Goal: Information Seeking & Learning: Learn about a topic

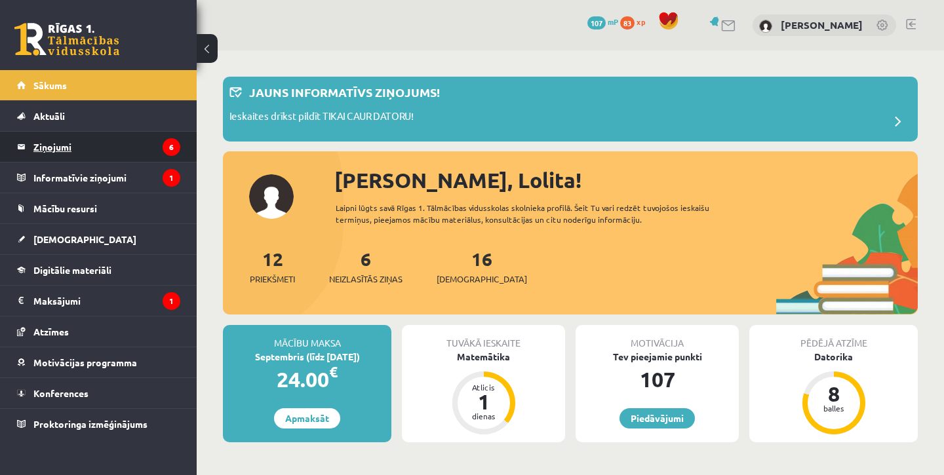
click at [97, 153] on legend "Ziņojumi 6" at bounding box center [106, 147] width 147 height 30
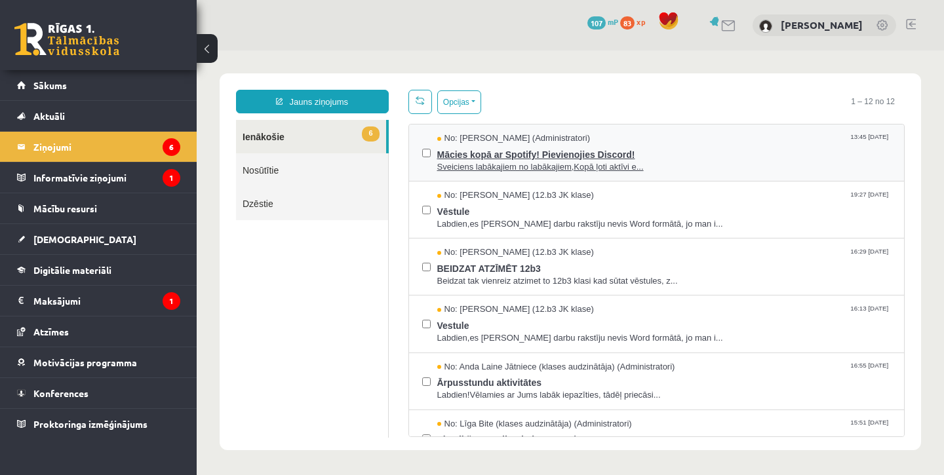
click at [512, 166] on span "Sveiciens labākajiem no labākajiem,Kopā ļoti aktīvi e..." at bounding box center [664, 167] width 454 height 12
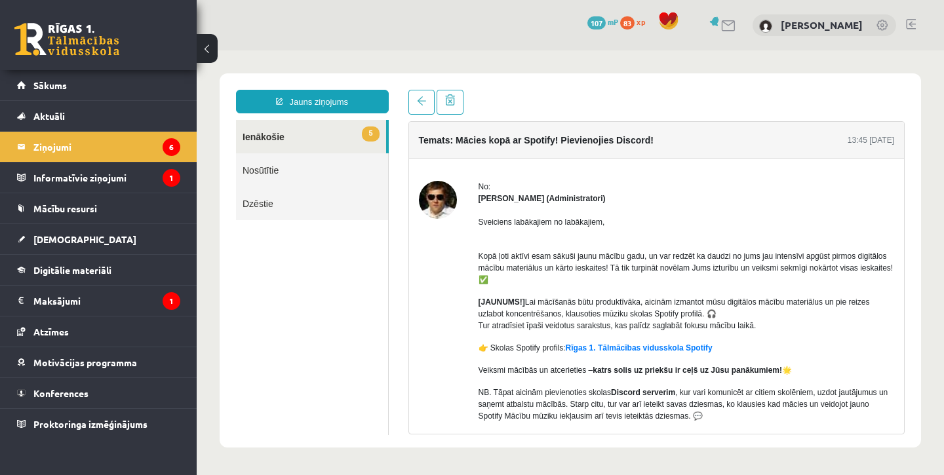
click at [305, 137] on link "5 Ienākošie" at bounding box center [311, 136] width 150 height 33
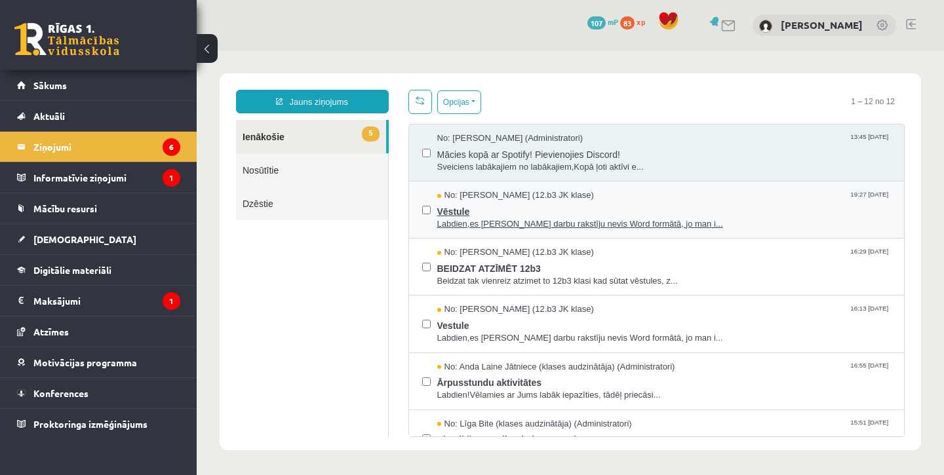
click at [540, 194] on span "No: Jekaterina Savostjanova (12.b3 JK klase)" at bounding box center [515, 195] width 157 height 12
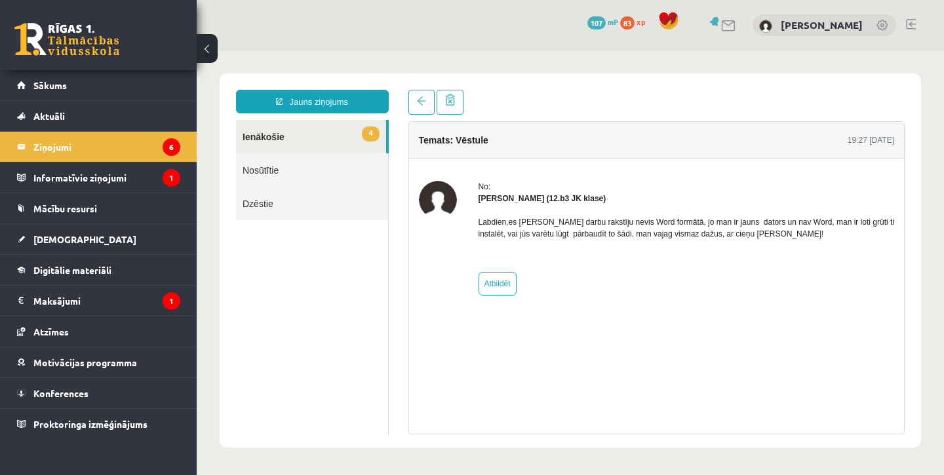
click at [345, 138] on link "4 Ienākošie" at bounding box center [311, 136] width 150 height 33
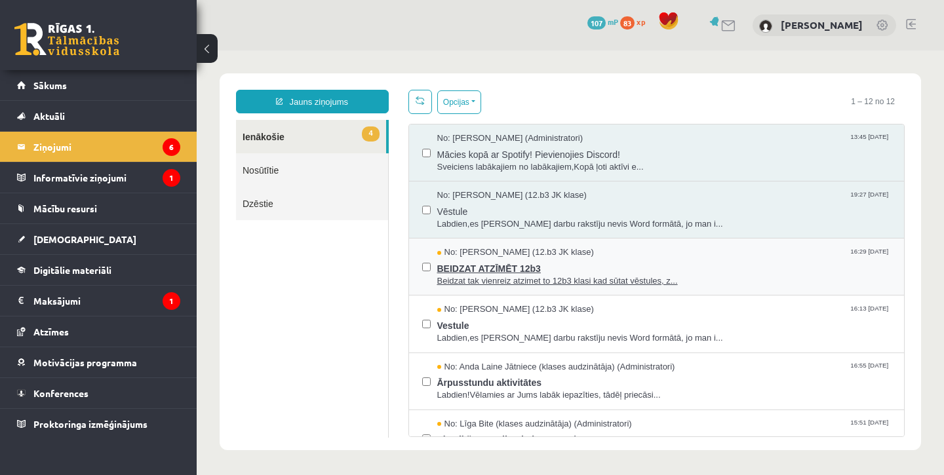
click at [602, 260] on span "BEIDZAT ATZĪMĒT 12b3" at bounding box center [664, 267] width 454 height 16
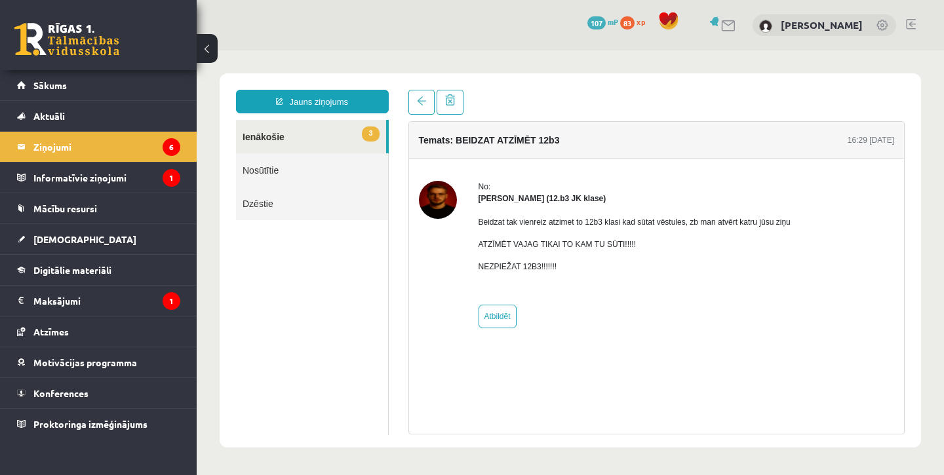
click at [351, 142] on link "3 Ienākošie" at bounding box center [311, 136] width 150 height 33
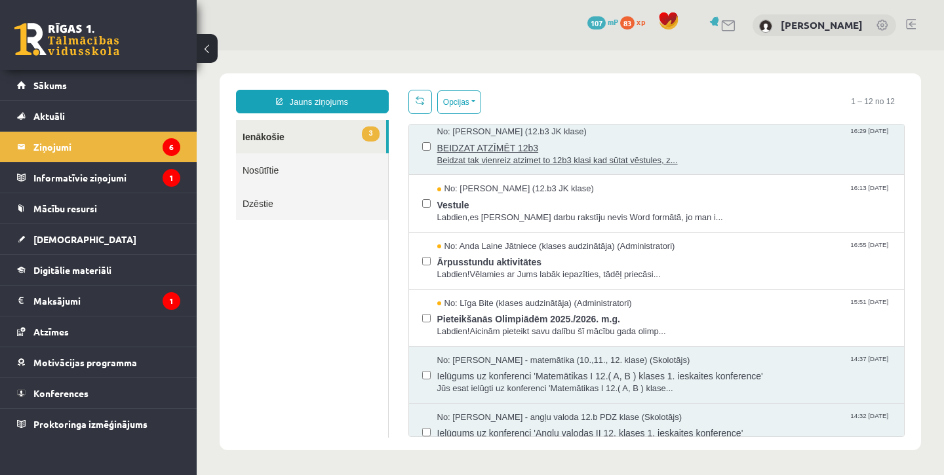
scroll to position [121, 0]
click at [515, 155] on span "Beidzat tak vienreiz atzimet to 12b3 klasi kad sūtat vēstules, z..." at bounding box center [664, 160] width 454 height 12
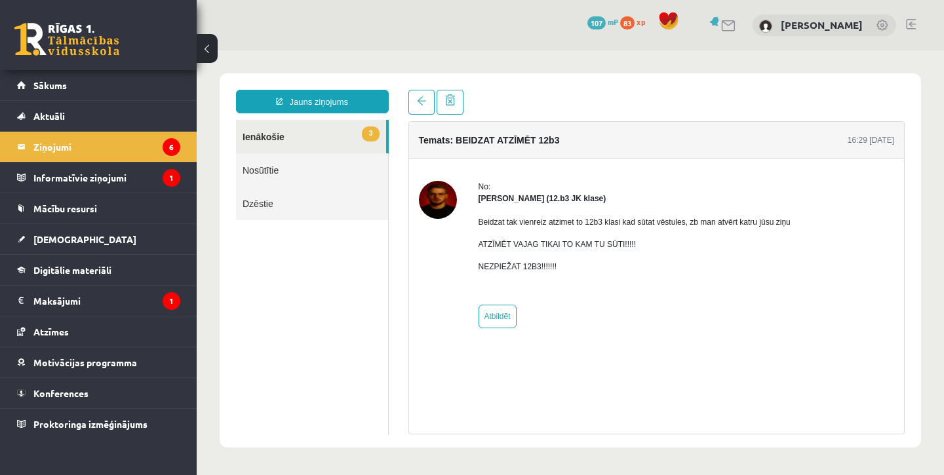
scroll to position [0, 0]
click at [420, 109] on link at bounding box center [421, 102] width 26 height 25
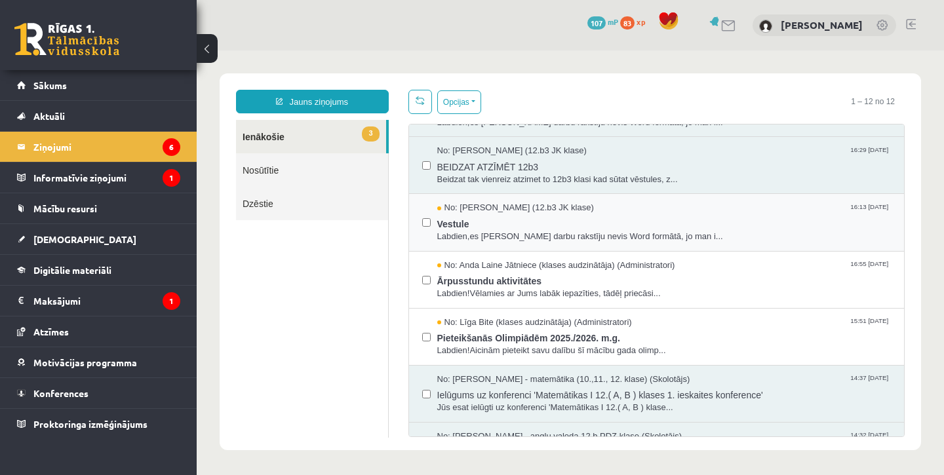
scroll to position [103, 0]
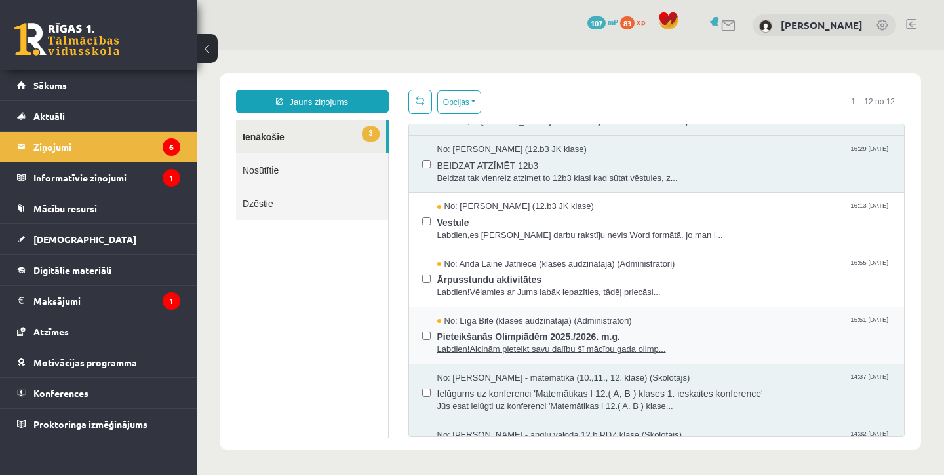
click at [509, 339] on span "Pieteikšanās Olimpiādēm 2025./2026. m.g." at bounding box center [664, 335] width 454 height 16
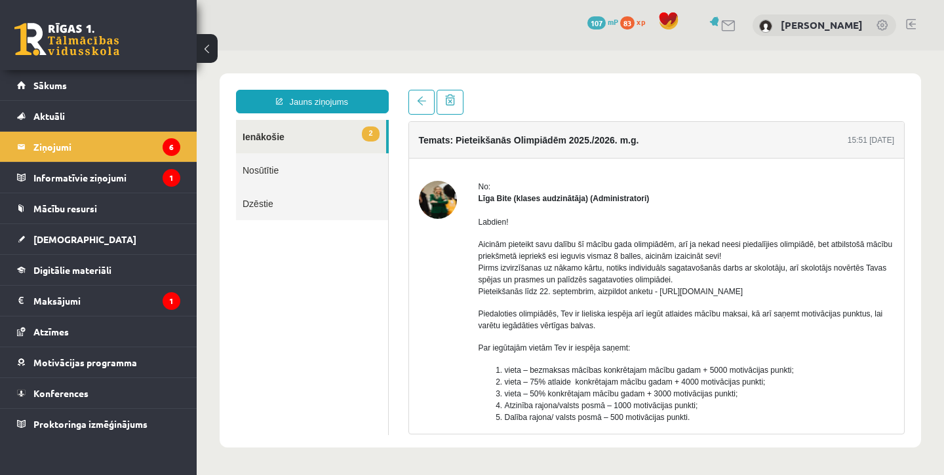
scroll to position [0, 0]
click at [426, 102] on link at bounding box center [421, 102] width 26 height 25
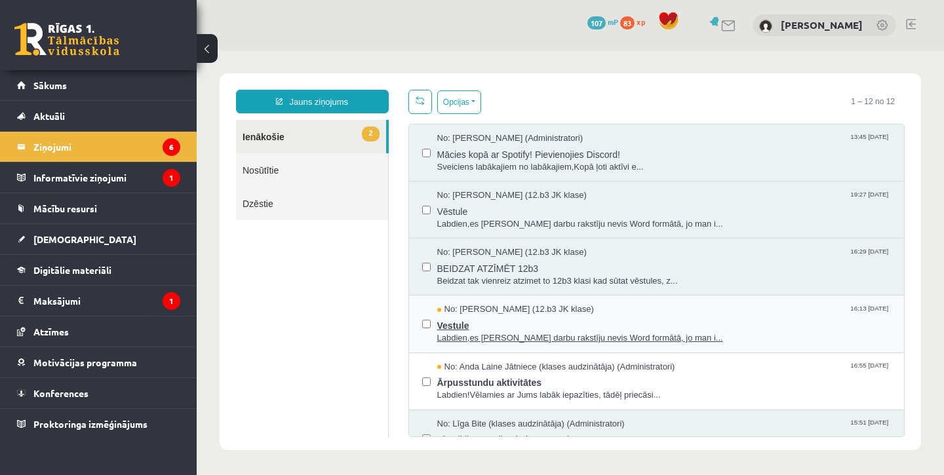
click at [453, 308] on span "No: Jekaterina Savostjanova (12.b3 JK klase)" at bounding box center [515, 309] width 157 height 12
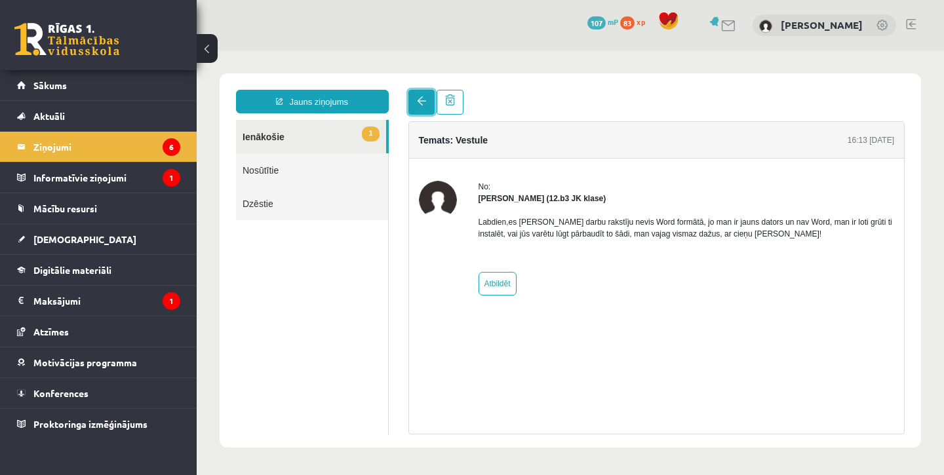
click at [421, 103] on span at bounding box center [421, 100] width 9 height 9
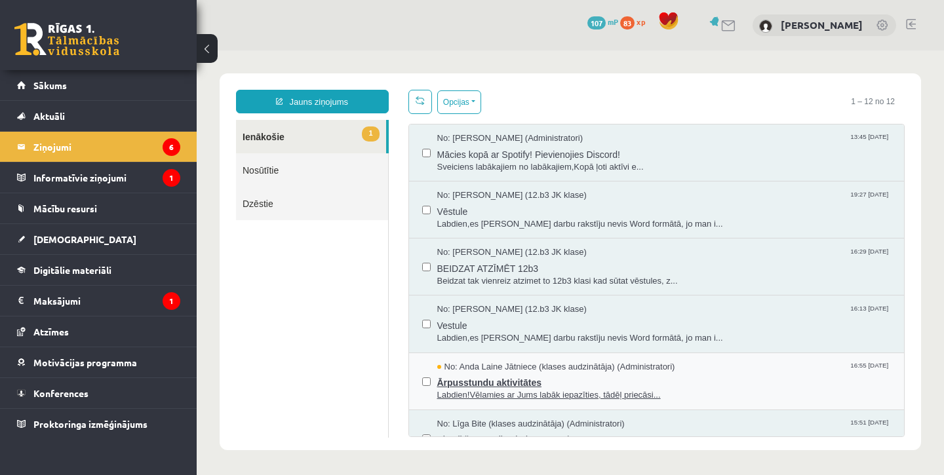
click at [451, 376] on span "Ārpusstundu aktivitātes" at bounding box center [664, 381] width 454 height 16
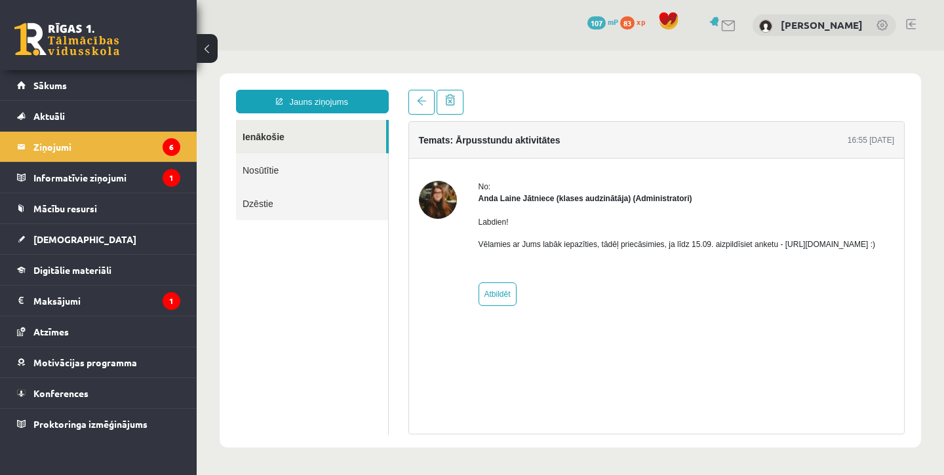
drag, startPoint x: 478, startPoint y: 254, endPoint x: 628, endPoint y: 254, distance: 150.1
click at [628, 250] on p "Vēlamies ar Jums labāk iepazīties, tādēļ priecāsimies, ja līdz 15.09. aizpildīs…" at bounding box center [676, 245] width 397 height 12
copy p "https://forms.gle/mVxkUEapGFxHM7hU7"
click at [308, 145] on link "Ienākošie" at bounding box center [311, 136] width 150 height 33
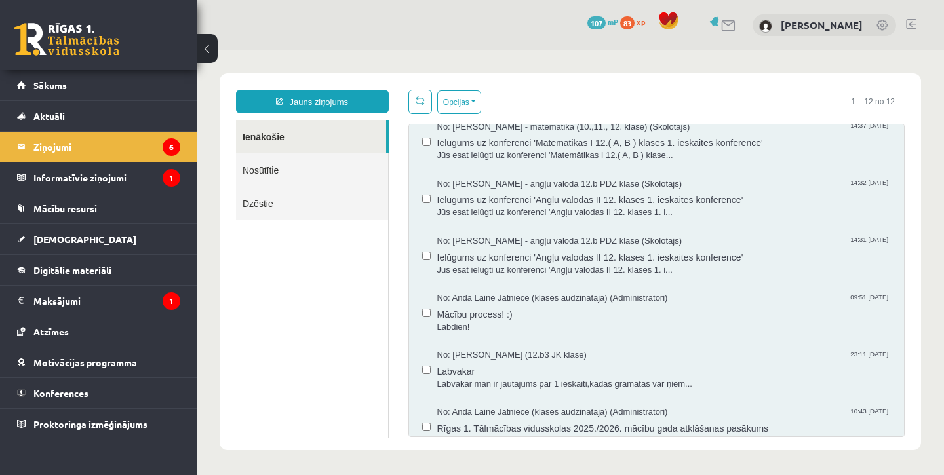
scroll to position [373, 0]
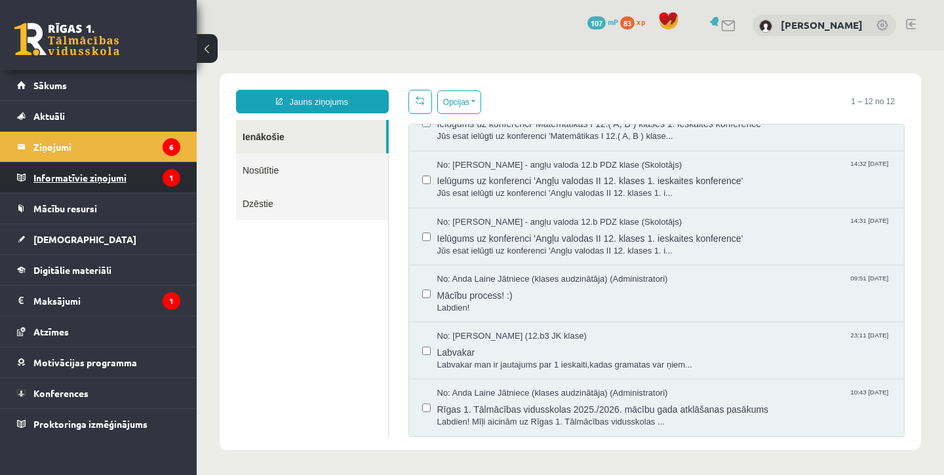
click at [138, 180] on legend "Informatīvie ziņojumi 1" at bounding box center [106, 178] width 147 height 30
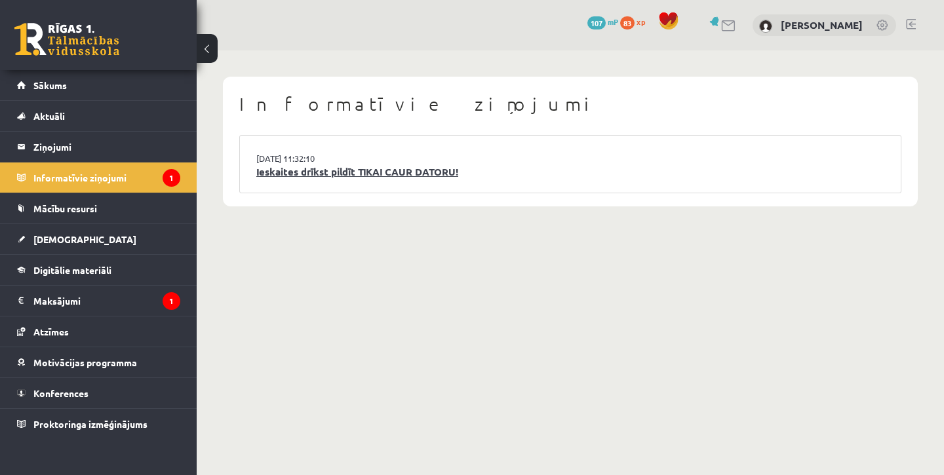
click at [282, 174] on link "Ieskaites drīkst pildīt TIKAI CAUR DATORU!" at bounding box center [570, 171] width 628 height 15
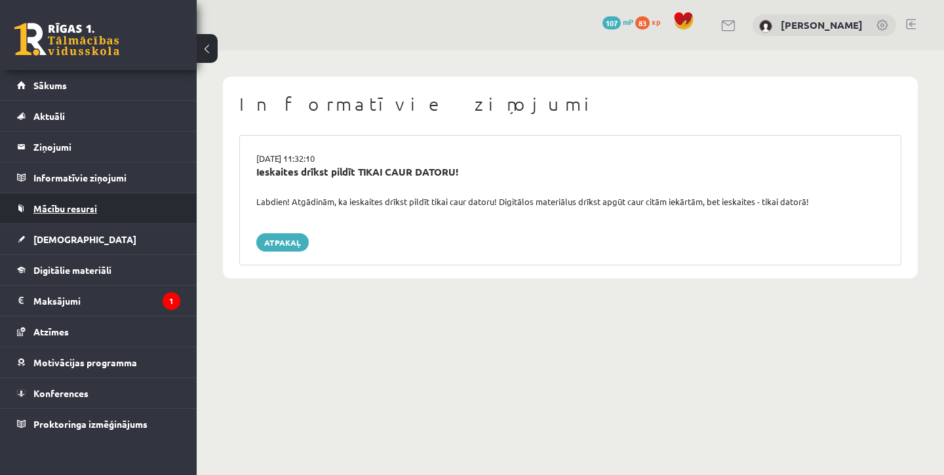
click at [75, 208] on span "Mācību resursi" at bounding box center [65, 209] width 64 height 12
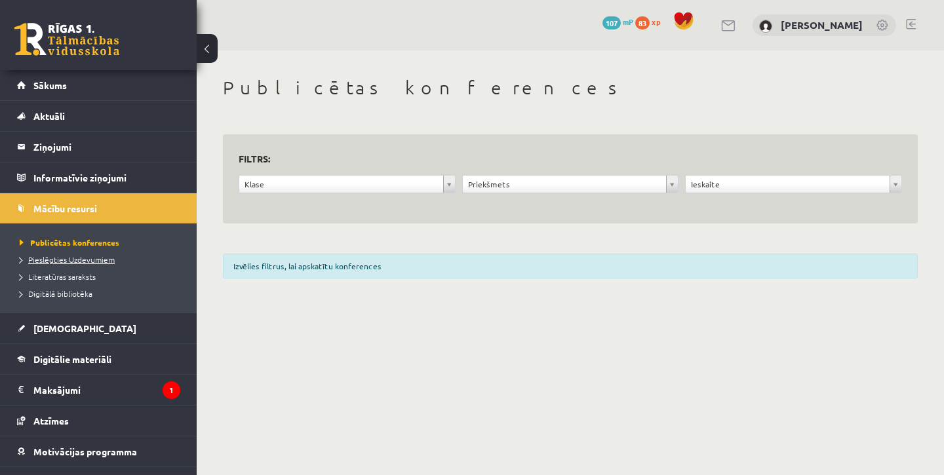
click at [66, 261] on span "Pieslēgties Uzdevumiem" at bounding box center [67, 259] width 95 height 10
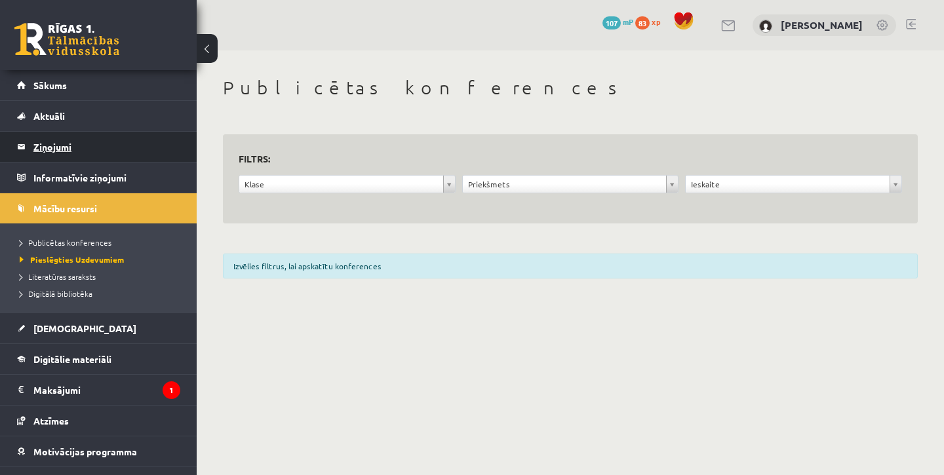
click at [99, 152] on legend "Ziņojumi 0" at bounding box center [106, 147] width 147 height 30
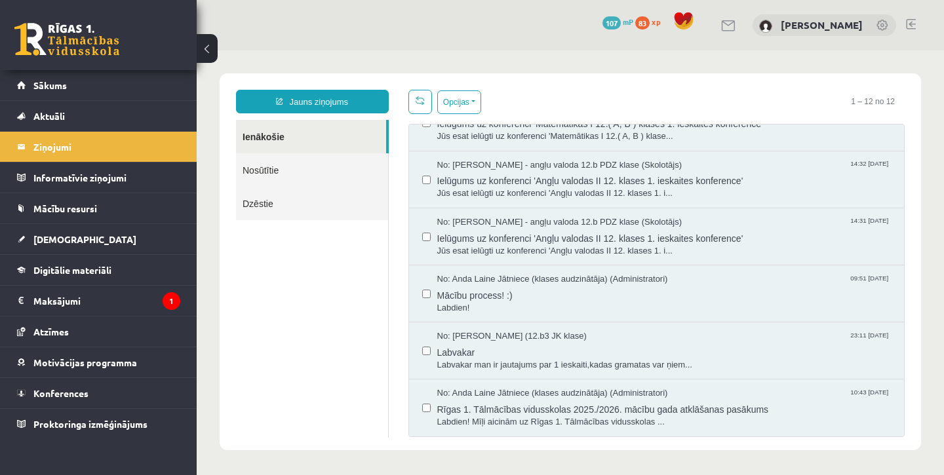
scroll to position [372, 0]
click at [468, 409] on span "Rīgas 1. Tālmācības vidusskolas 2025./2026. mācību gada atklāšanas pasākums" at bounding box center [664, 408] width 454 height 16
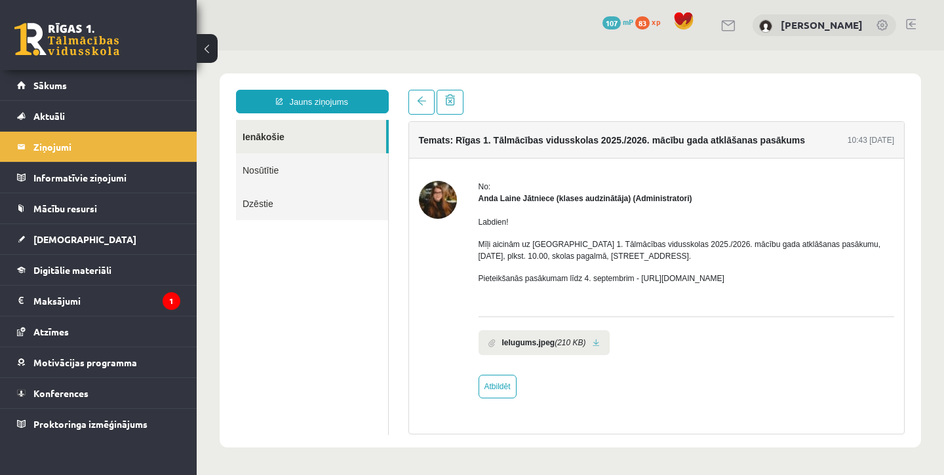
scroll to position [0, 0]
click at [45, 115] on span "Aktuāli" at bounding box center [48, 116] width 31 height 12
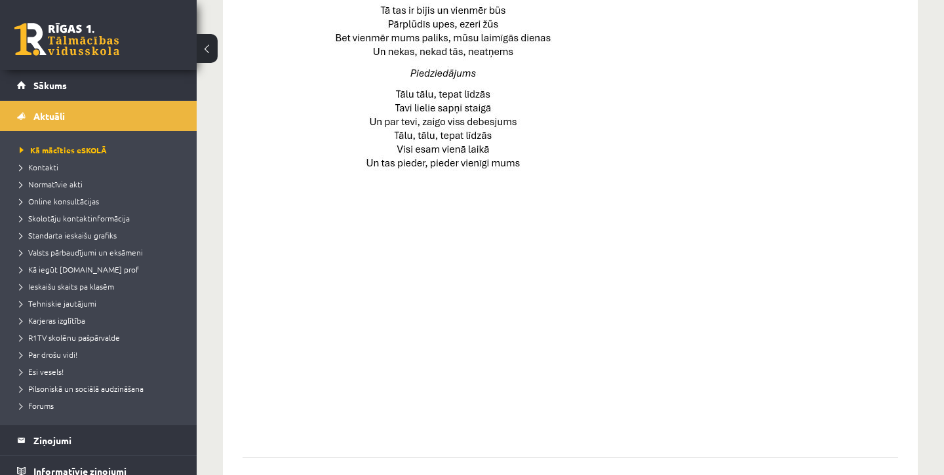
scroll to position [953, 0]
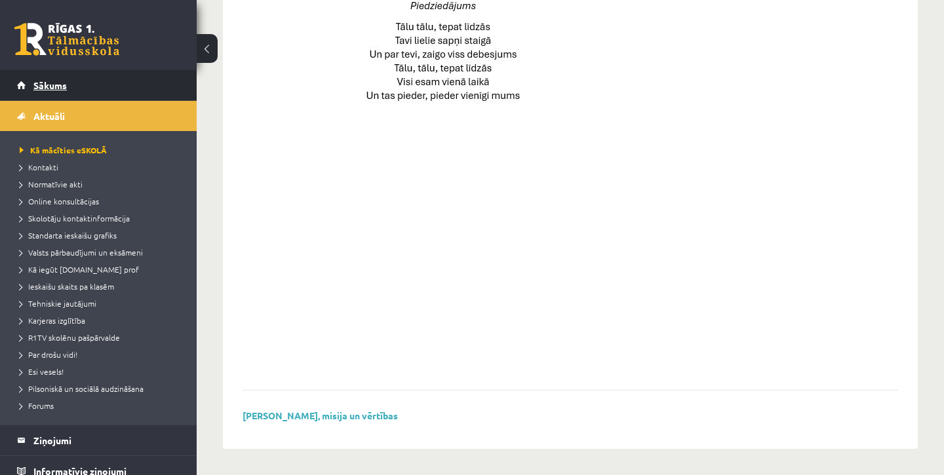
click at [50, 88] on span "Sākums" at bounding box center [49, 85] width 33 height 12
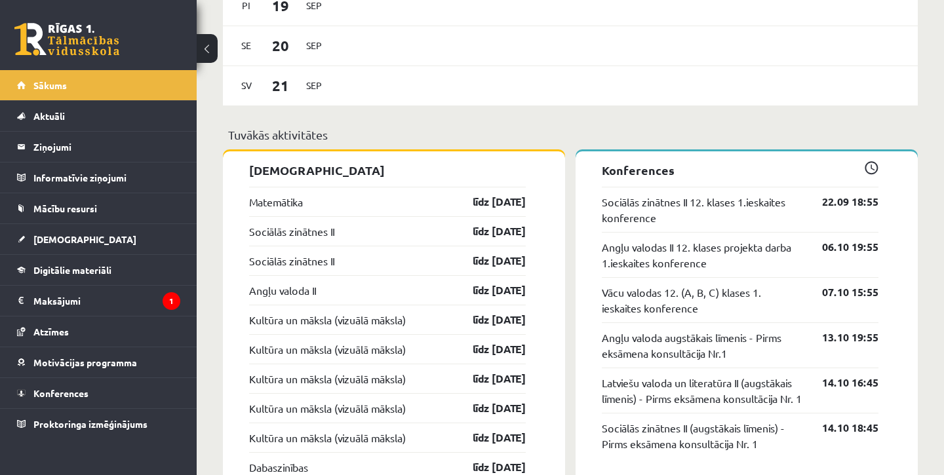
scroll to position [1062, 0]
click at [90, 208] on span "Mācību resursi" at bounding box center [65, 209] width 64 height 12
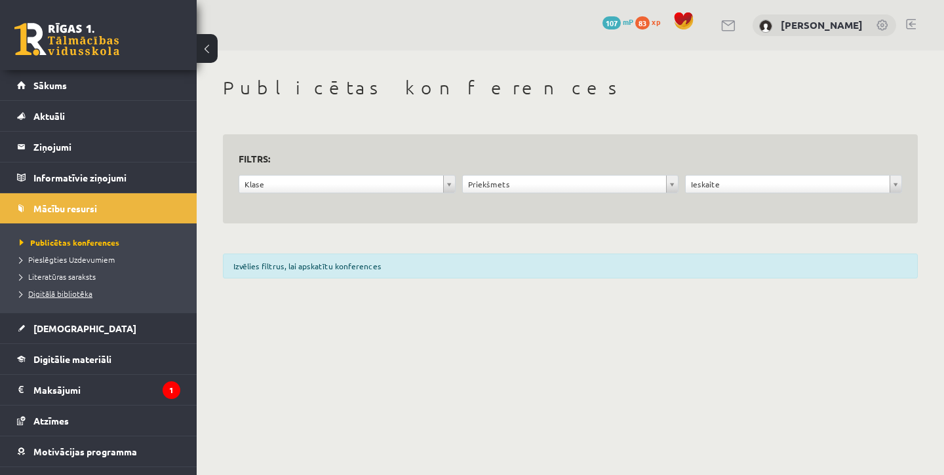
click at [70, 289] on span "Digitālā bibliotēka" at bounding box center [56, 293] width 73 height 10
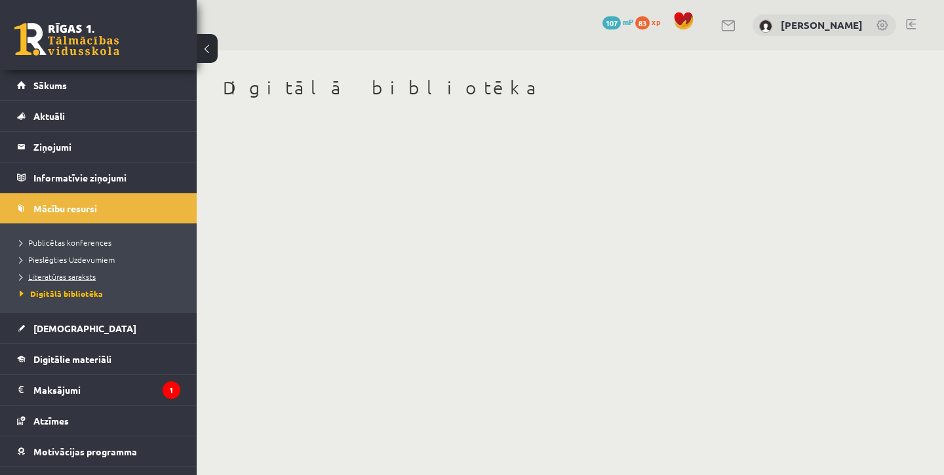
click at [75, 278] on span "Literatūras saraksts" at bounding box center [58, 276] width 76 height 10
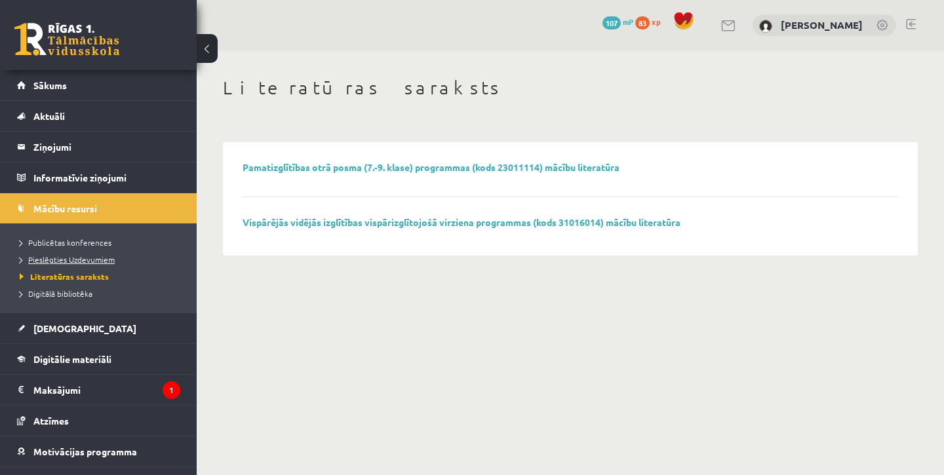
click at [79, 258] on span "Pieslēgties Uzdevumiem" at bounding box center [67, 259] width 95 height 10
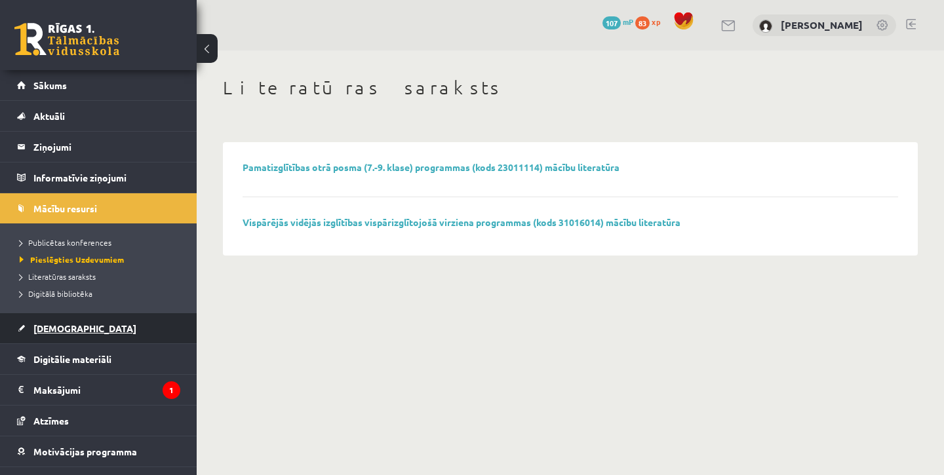
click at [56, 330] on span "[DEMOGRAPHIC_DATA]" at bounding box center [84, 328] width 103 height 12
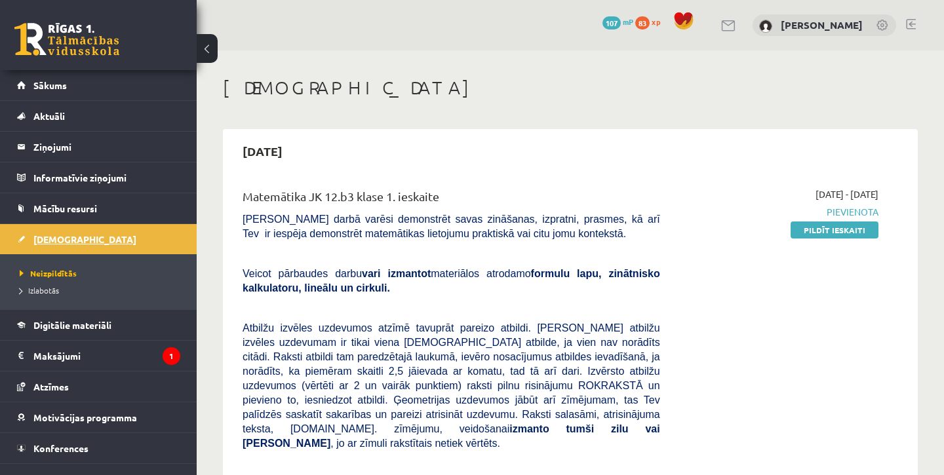
click at [56, 330] on span "Digitālie materiāli" at bounding box center [72, 325] width 78 height 12
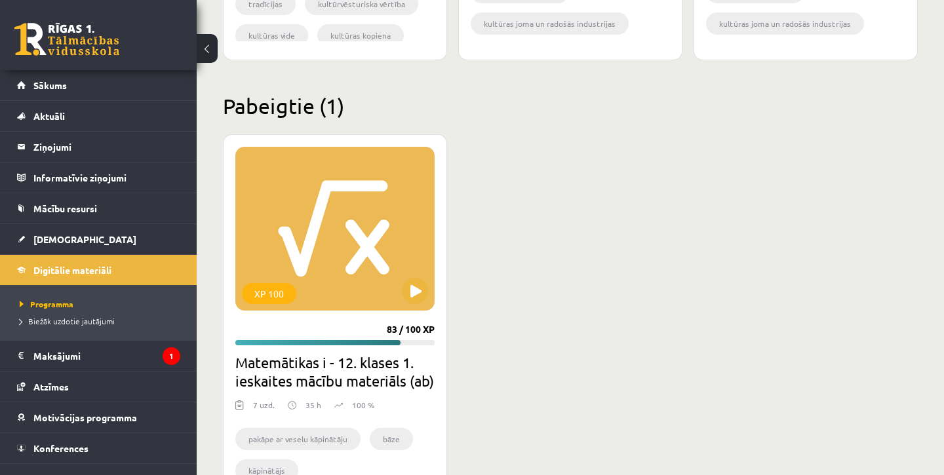
scroll to position [2042, 0]
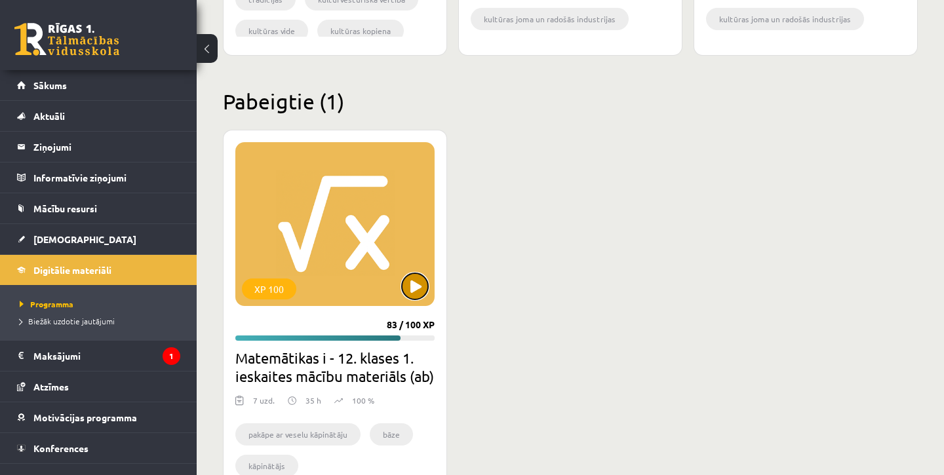
click at [412, 280] on button at bounding box center [415, 286] width 26 height 26
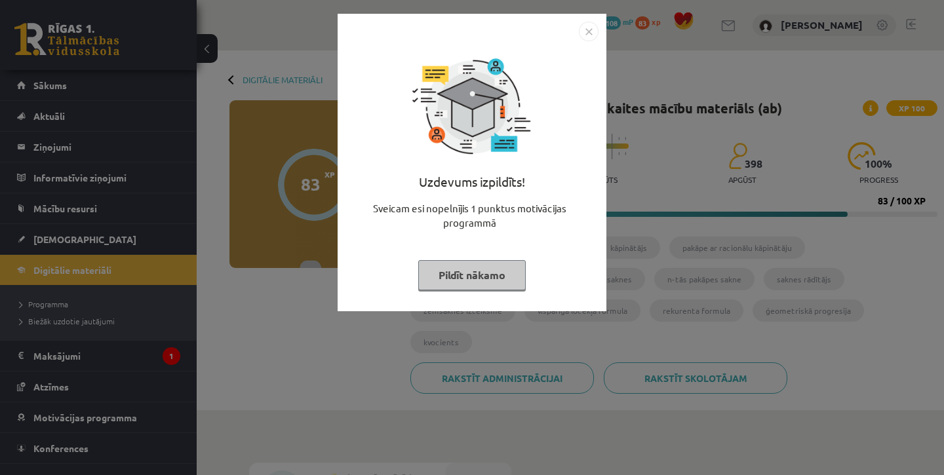
click at [591, 33] on img "Close" at bounding box center [589, 32] width 20 height 20
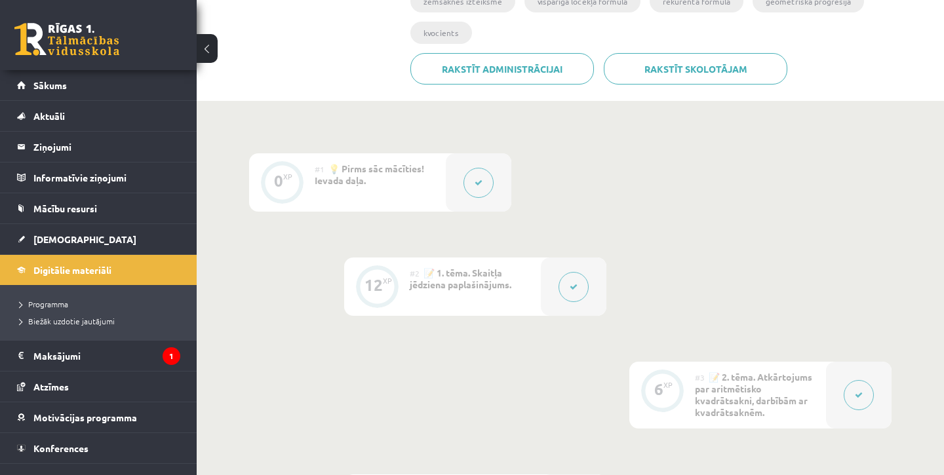
scroll to position [326, 0]
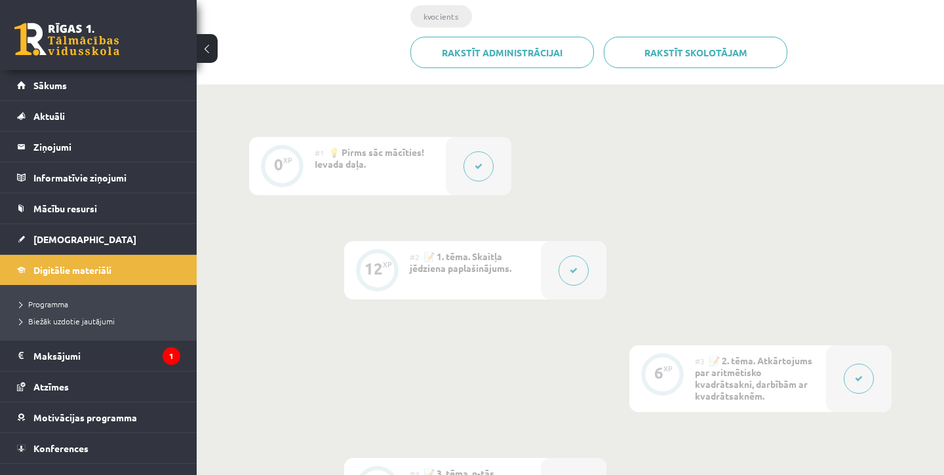
click at [476, 163] on icon at bounding box center [478, 167] width 8 height 8
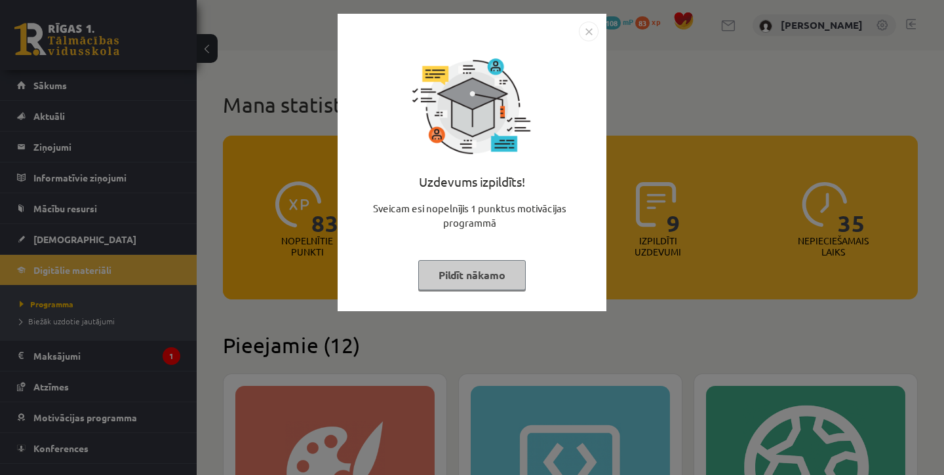
scroll to position [2036, 0]
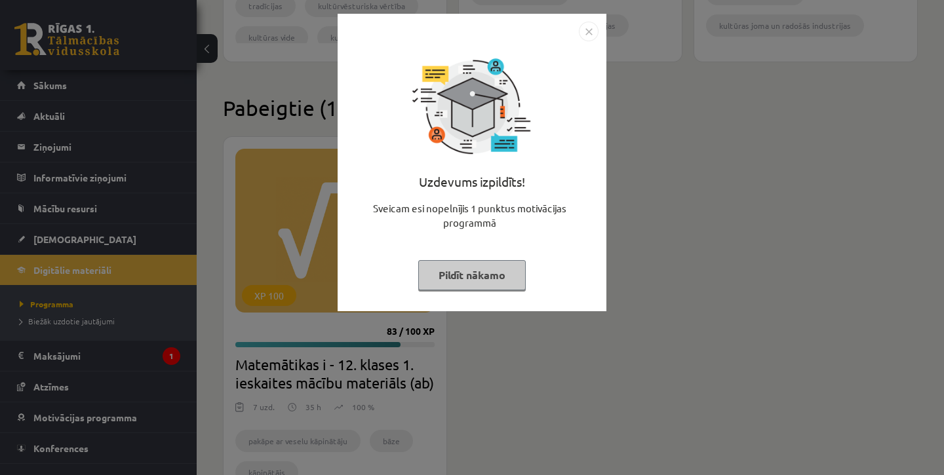
click at [593, 41] on img "Close" at bounding box center [589, 32] width 20 height 20
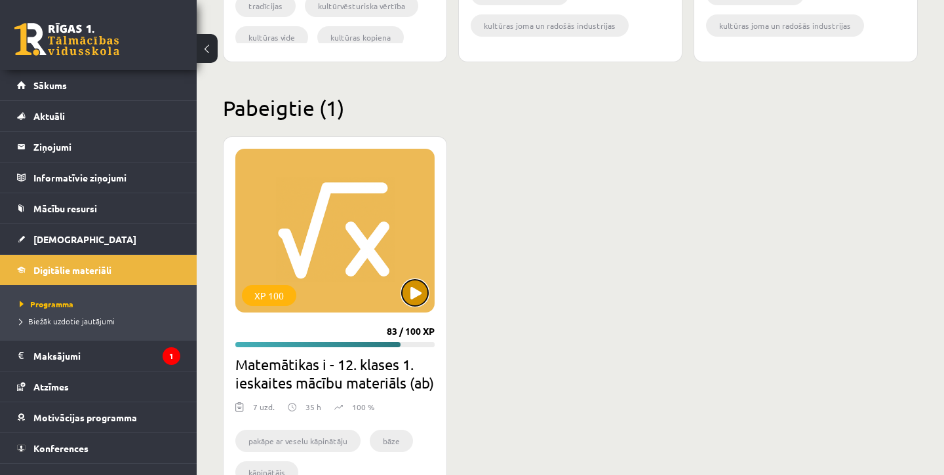
click at [412, 294] on button at bounding box center [415, 293] width 26 height 26
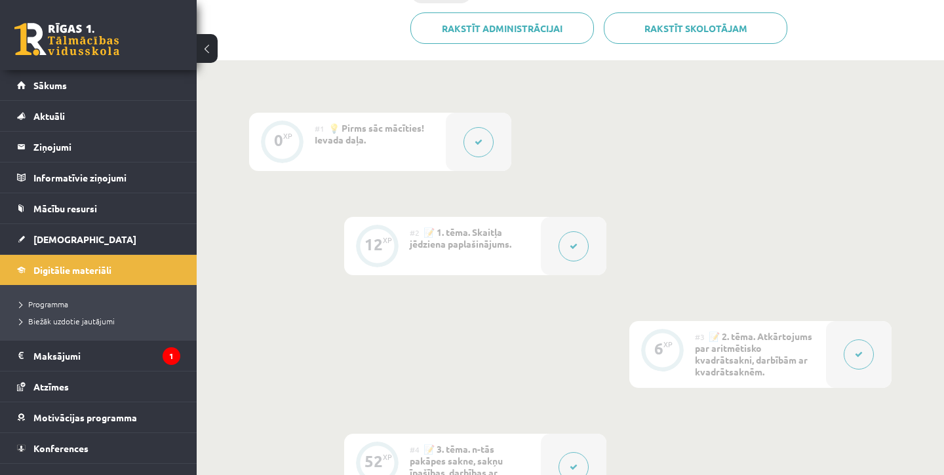
scroll to position [351, 0]
click at [564, 230] on button at bounding box center [573, 245] width 30 height 30
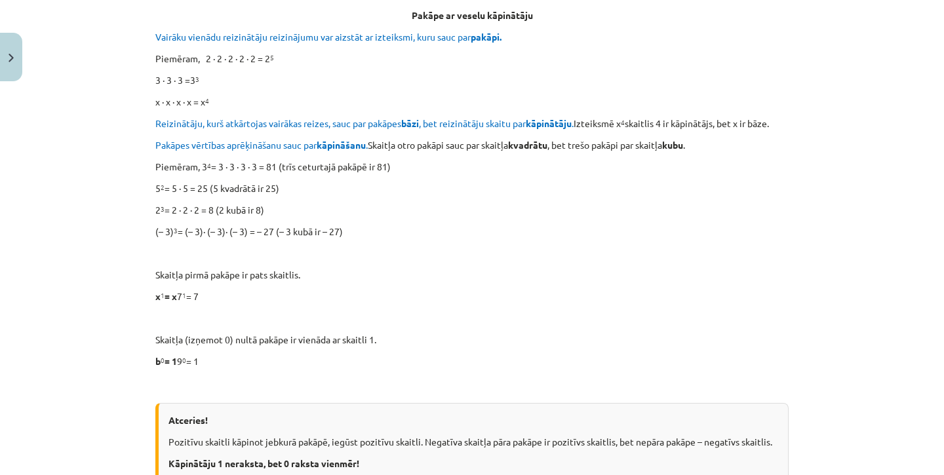
scroll to position [410, 0]
